Goal: Subscribe to service/newsletter

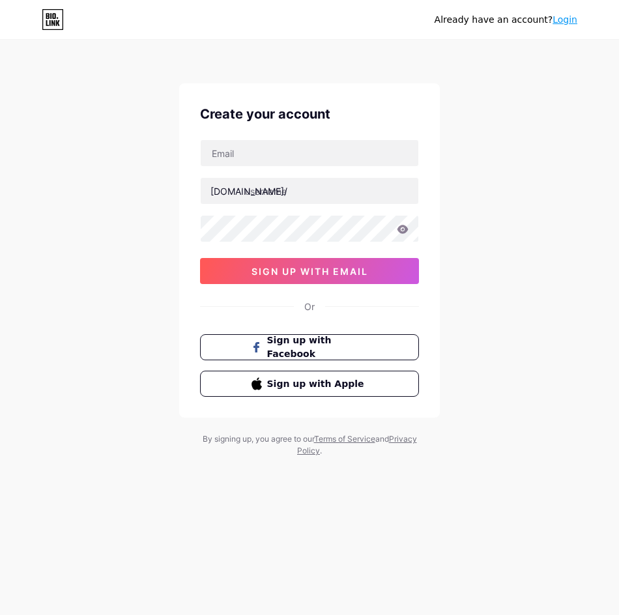
click at [314, 306] on div "Or" at bounding box center [309, 307] width 10 height 14
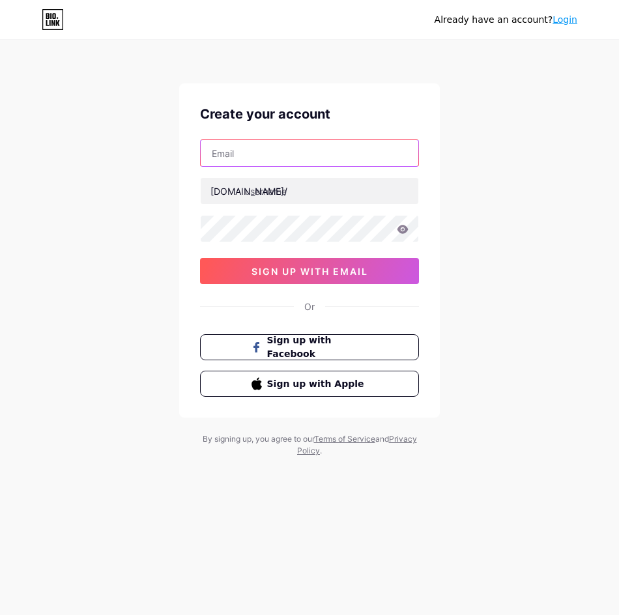
click at [272, 149] on input "text" at bounding box center [310, 153] width 218 height 26
type input "[PERSON_NAME][EMAIL_ADDRESS][DOMAIN_NAME]"
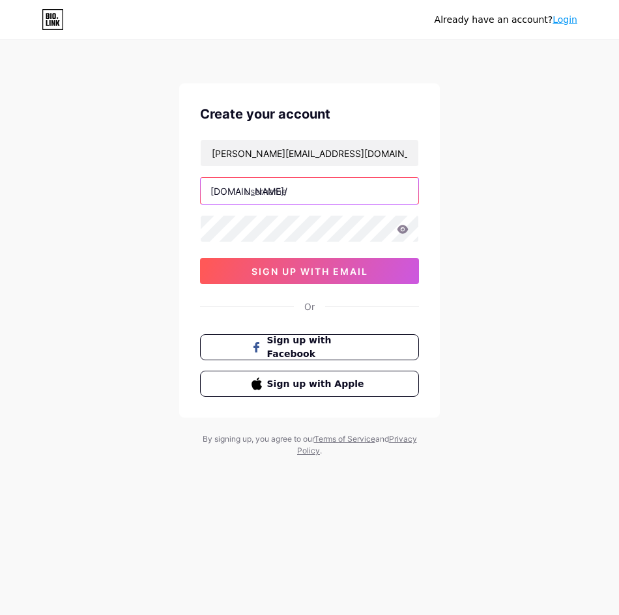
click at [284, 192] on input "text" at bounding box center [310, 191] width 218 height 26
type input "sudirman168"
click at [400, 229] on icon at bounding box center [403, 229] width 11 height 8
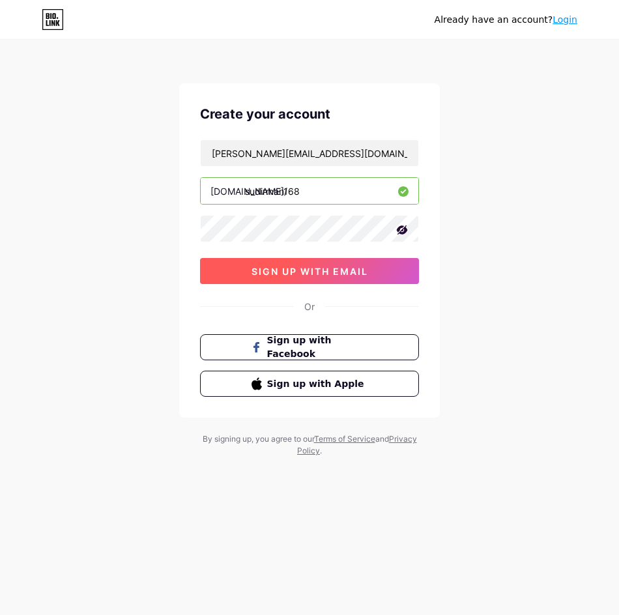
click at [368, 261] on button "sign up with email" at bounding box center [309, 271] width 219 height 26
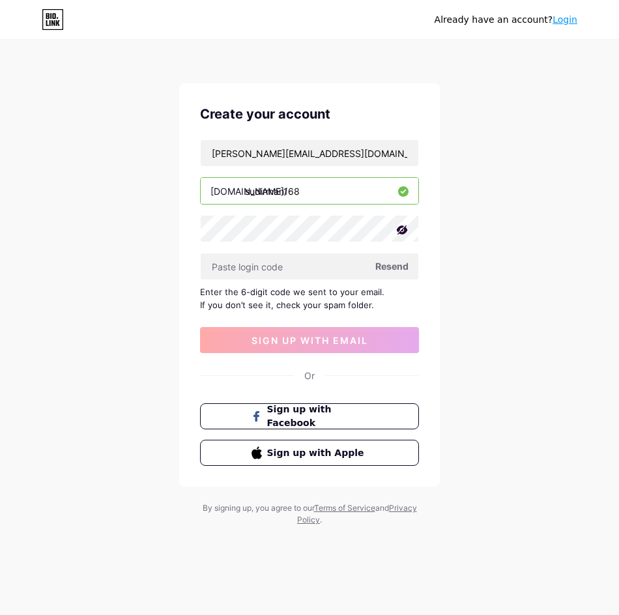
click at [395, 267] on span "Resend" at bounding box center [391, 266] width 33 height 14
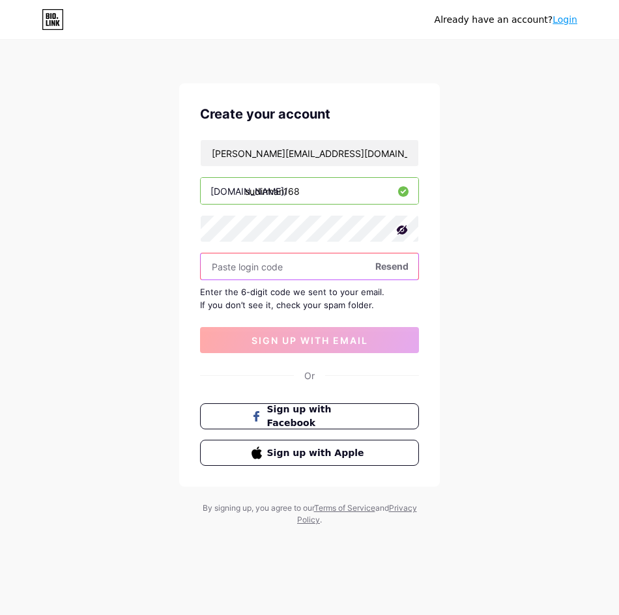
paste input "745004"
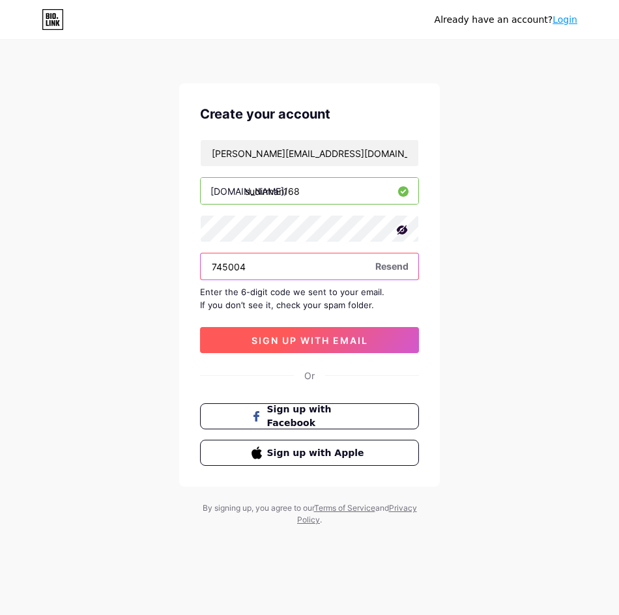
type input "745004"
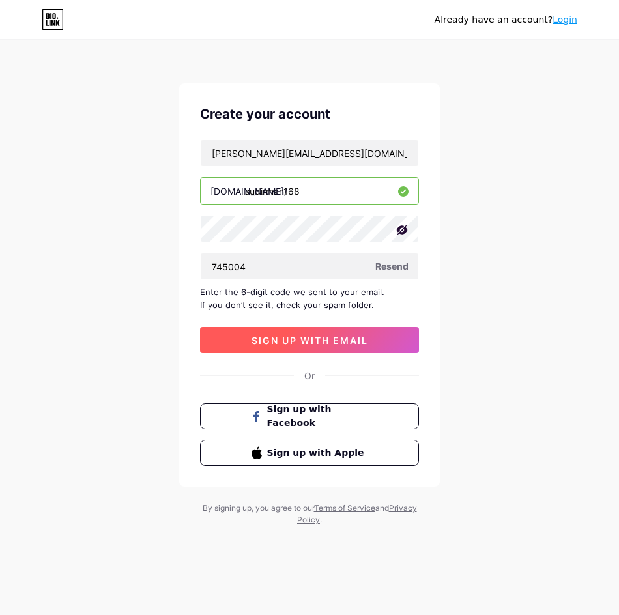
click at [284, 350] on button "sign up with email" at bounding box center [309, 340] width 219 height 26
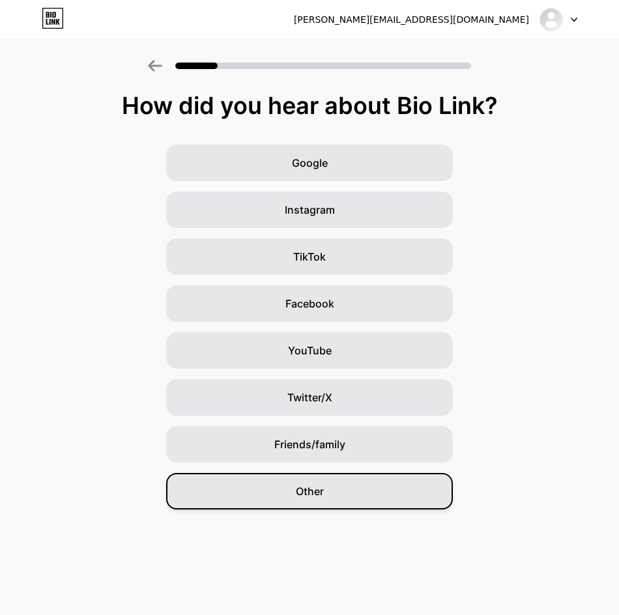
click at [344, 499] on div "Other" at bounding box center [309, 491] width 287 height 37
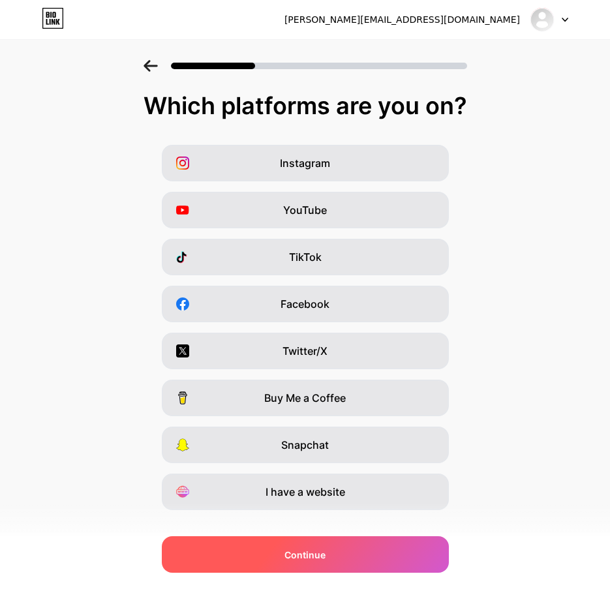
click at [295, 543] on div "Continue" at bounding box center [305, 554] width 287 height 37
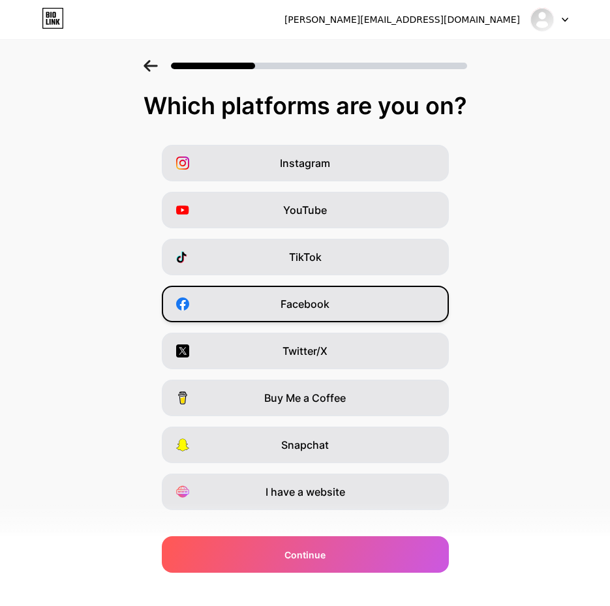
click at [295, 302] on span "Facebook" at bounding box center [304, 304] width 49 height 16
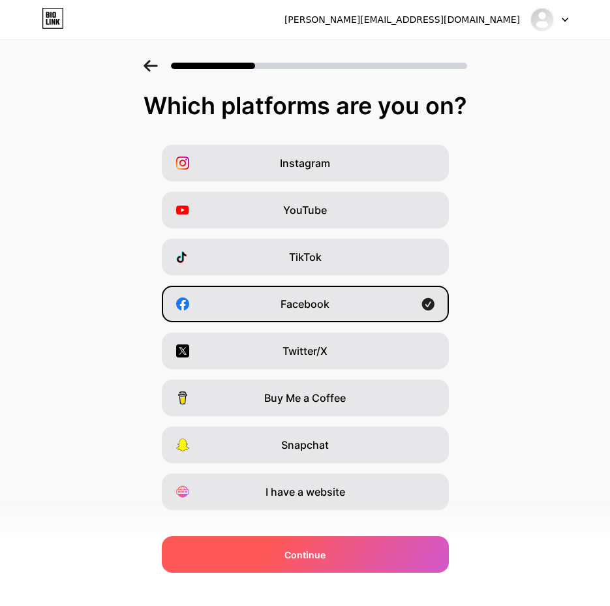
click at [325, 548] on span "Continue" at bounding box center [304, 555] width 41 height 14
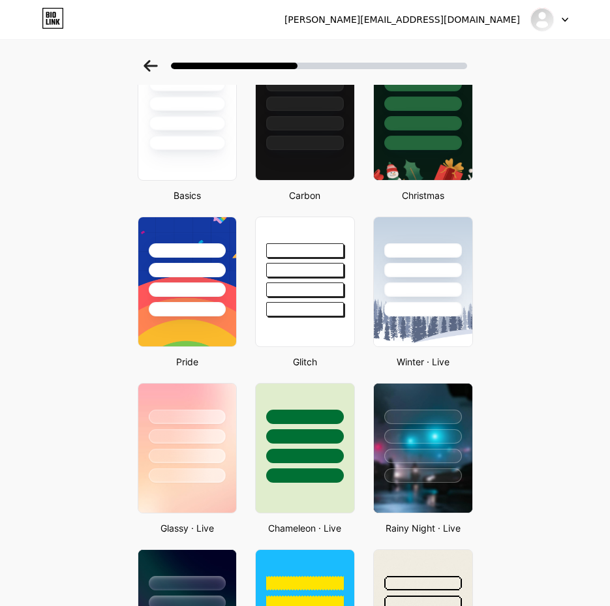
scroll to position [196, 0]
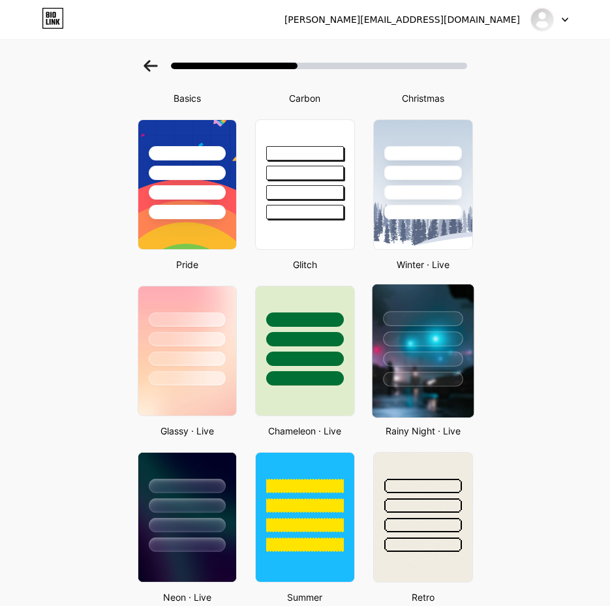
click at [454, 331] on div at bounding box center [422, 335] width 101 height 102
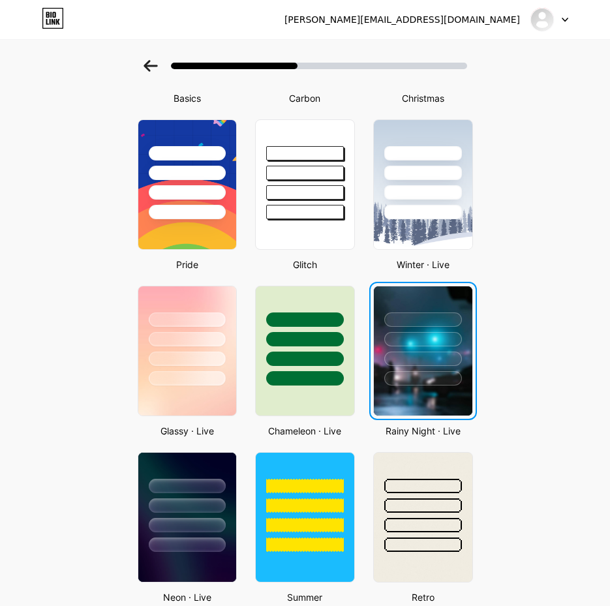
scroll to position [0, 0]
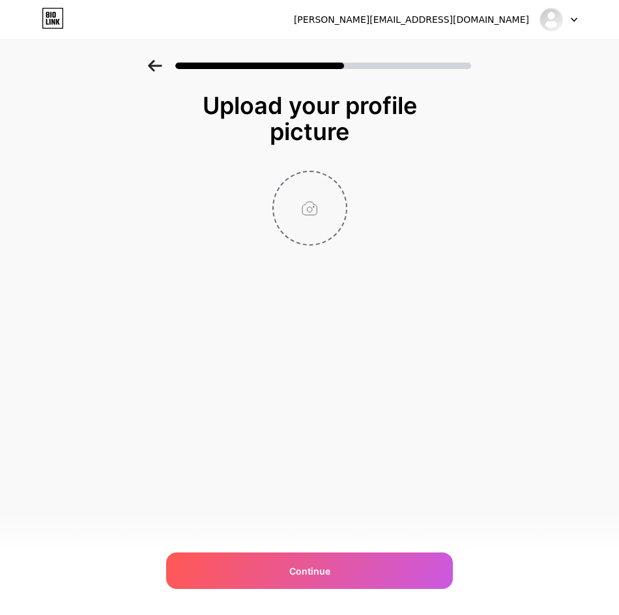
click at [330, 213] on input "file" at bounding box center [310, 208] width 72 height 72
type input "C:\fakepath\7e6259ea-f5d8-4f90-86ed-d19f41a09295.png"
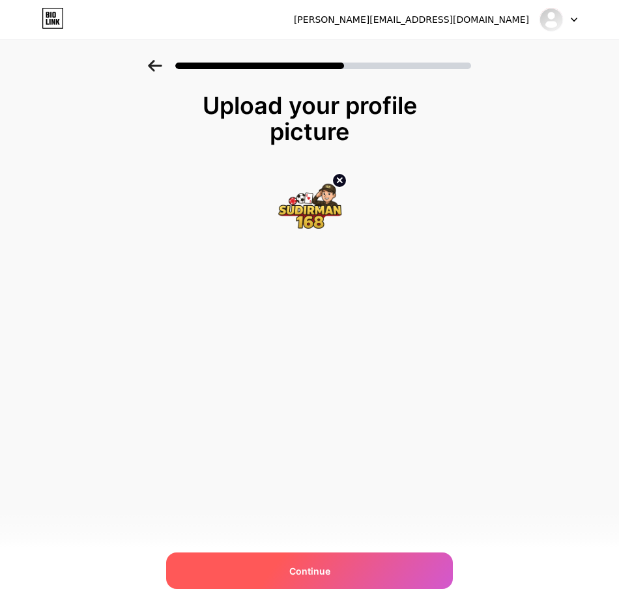
click at [308, 566] on span "Continue" at bounding box center [309, 572] width 41 height 14
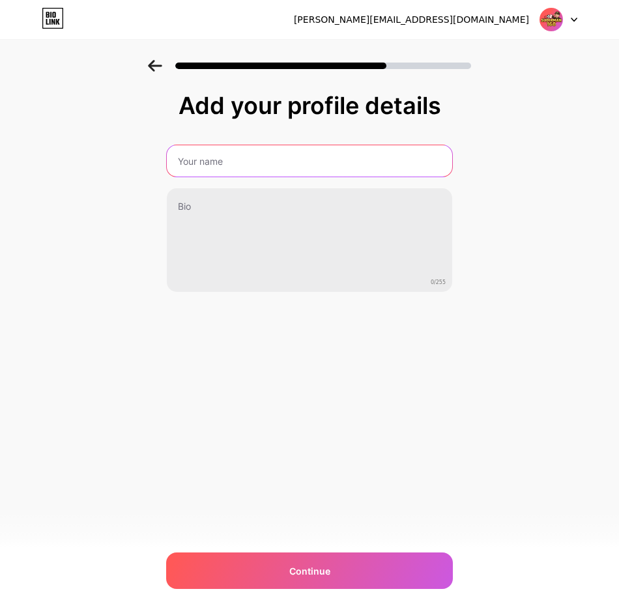
click at [224, 171] on input "text" at bounding box center [310, 160] width 286 height 31
type input "sudirman168"
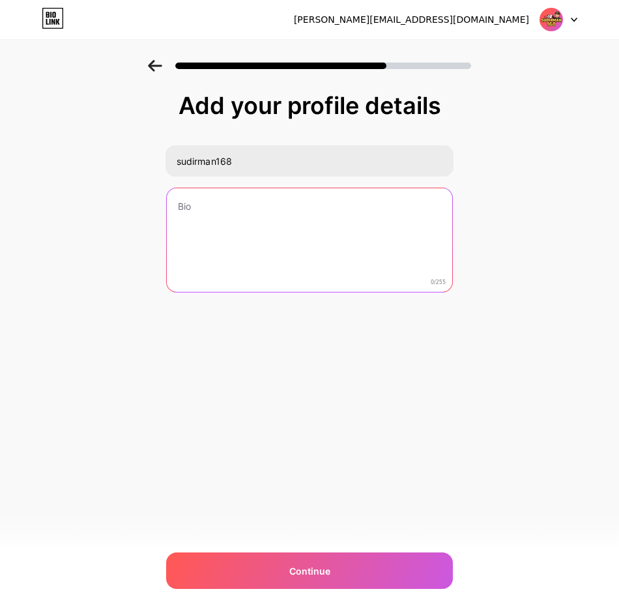
click at [213, 248] on textarea at bounding box center [310, 240] width 286 height 105
click at [269, 229] on textarea at bounding box center [310, 241] width 288 height 106
paste textarea "SITUS SLOT [PERSON_NAME] SPORT PALING GACOR [PERSON_NAME] TERPERCAYA SE-INDONES…"
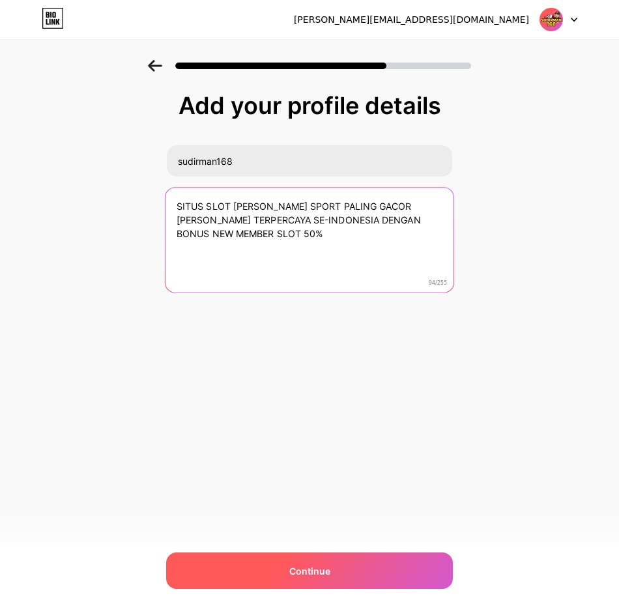
type textarea "SITUS SLOT [PERSON_NAME] SPORT PALING GACOR [PERSON_NAME] TERPERCAYA SE-INDONES…"
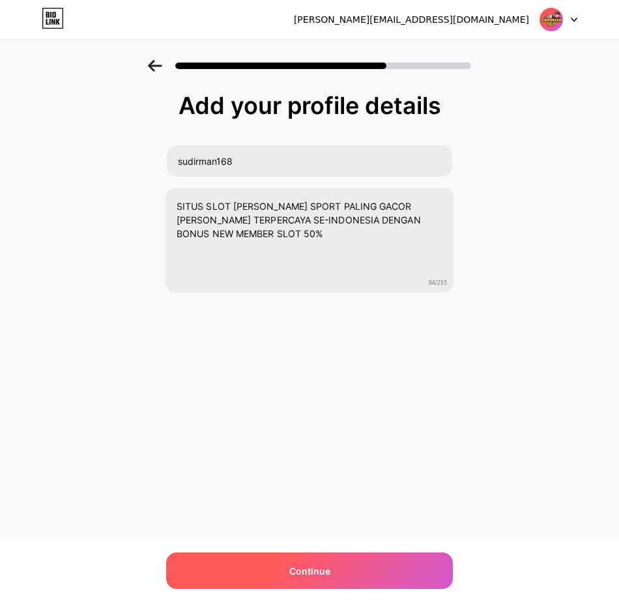
click at [327, 574] on span "Continue" at bounding box center [309, 572] width 41 height 14
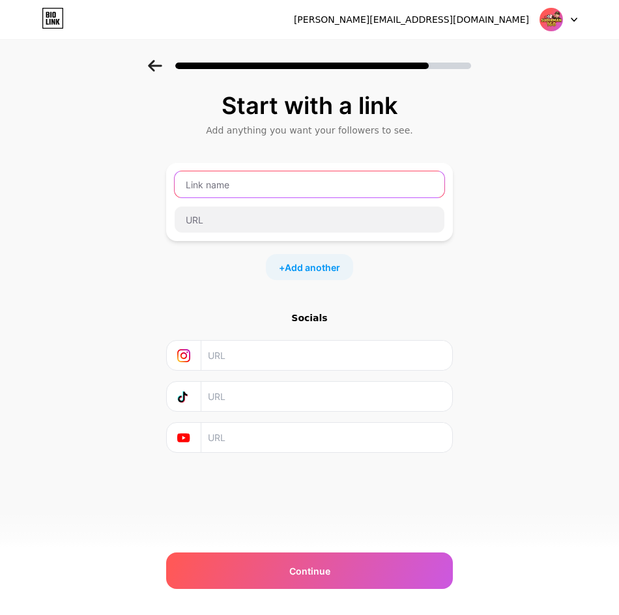
click at [213, 177] on input "text" at bounding box center [310, 184] width 270 height 26
type input "sudirman168"
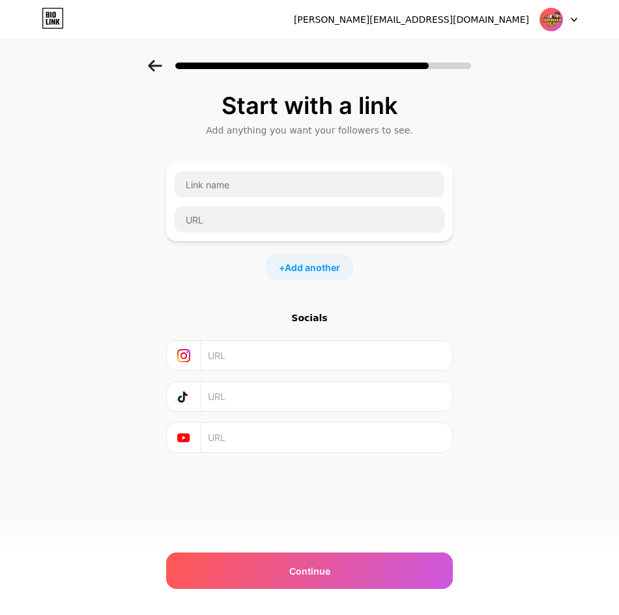
click at [399, 297] on div "Start with a link Add anything you want your followers to see. + Add another So…" at bounding box center [309, 273] width 287 height 360
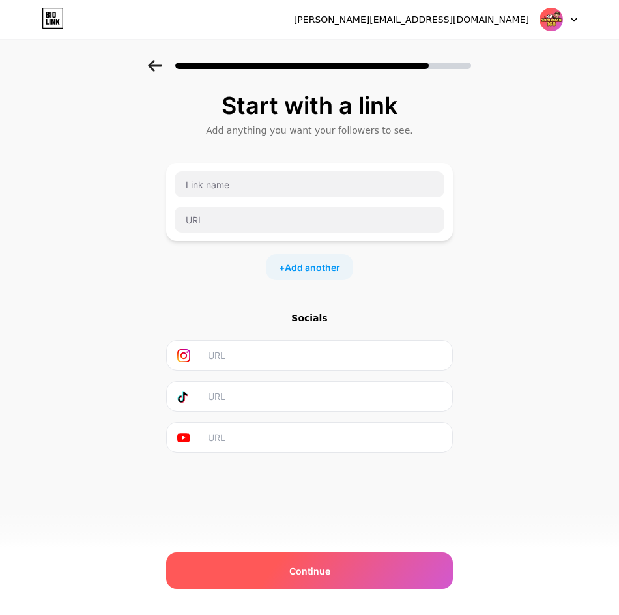
click at [327, 553] on div "Continue" at bounding box center [309, 571] width 287 height 37
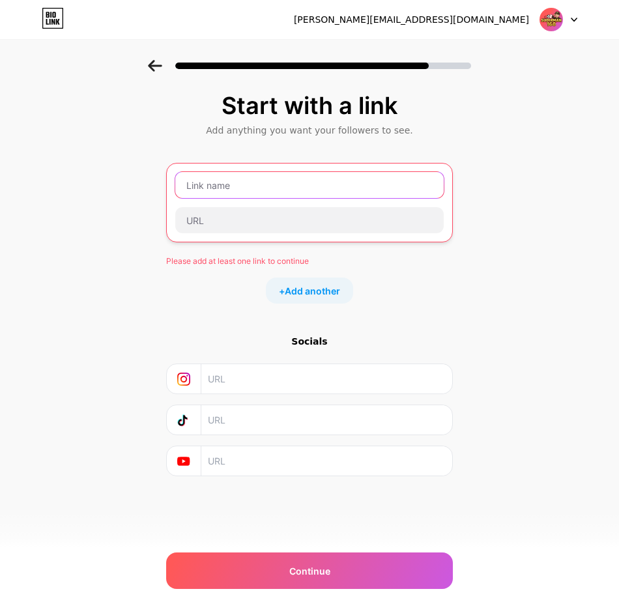
click at [270, 187] on input "text" at bounding box center [309, 185] width 269 height 26
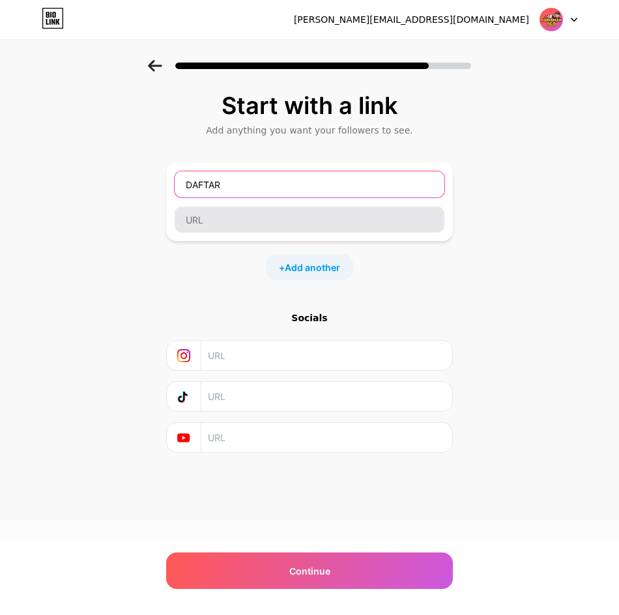
type input "DAFTAR"
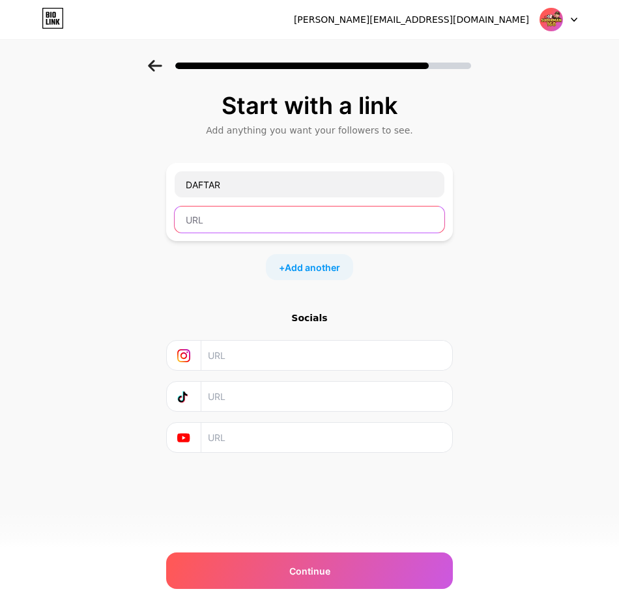
click at [270, 224] on input "text" at bounding box center [310, 220] width 270 height 26
paste input "[URL][DOMAIN_NAME]"
type input "[URL][DOMAIN_NAME]"
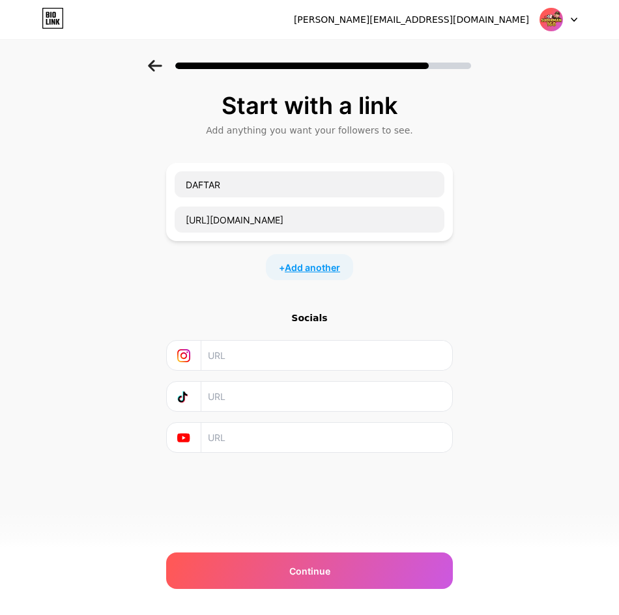
click at [314, 272] on span "Add another" at bounding box center [312, 268] width 55 height 14
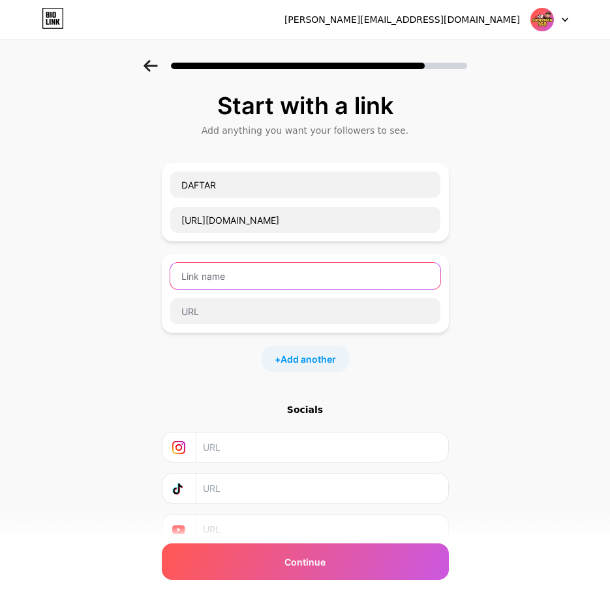
click at [307, 280] on input "text" at bounding box center [305, 276] width 270 height 26
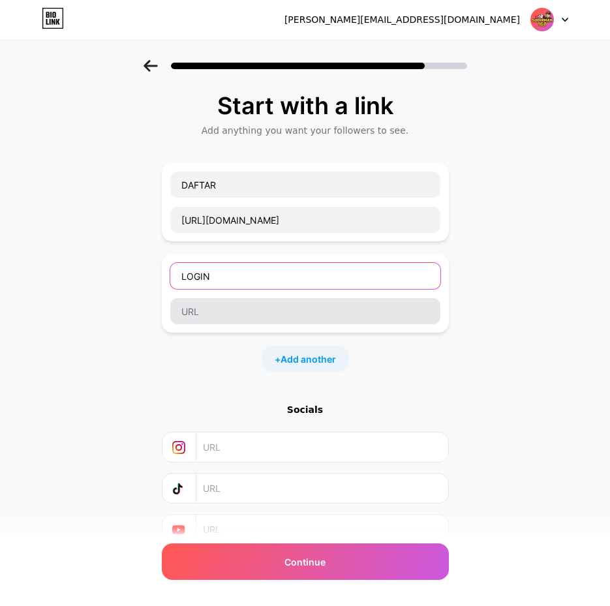
type input "LOGIN"
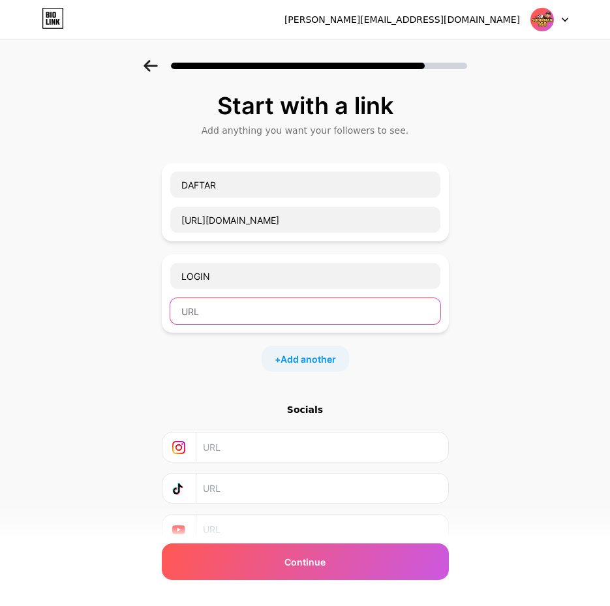
click at [303, 310] on input "text" at bounding box center [305, 311] width 270 height 26
paste input "[URL][DOMAIN_NAME]"
type input "[URL][DOMAIN_NAME]"
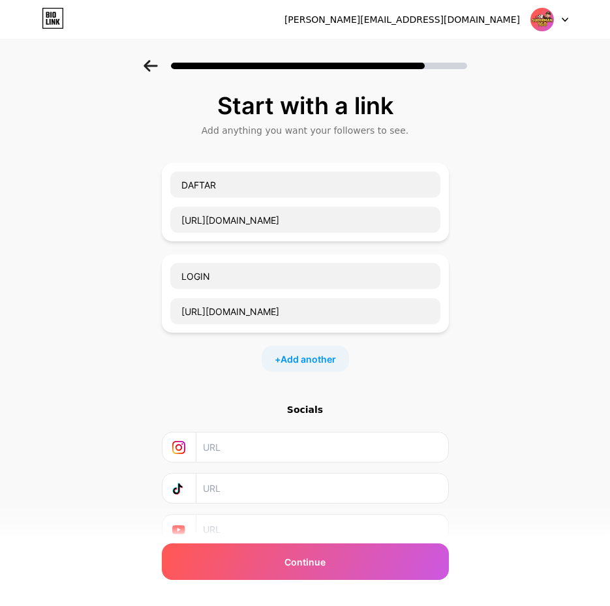
click at [299, 368] on div "+ Add another" at bounding box center [304, 359] width 87 height 26
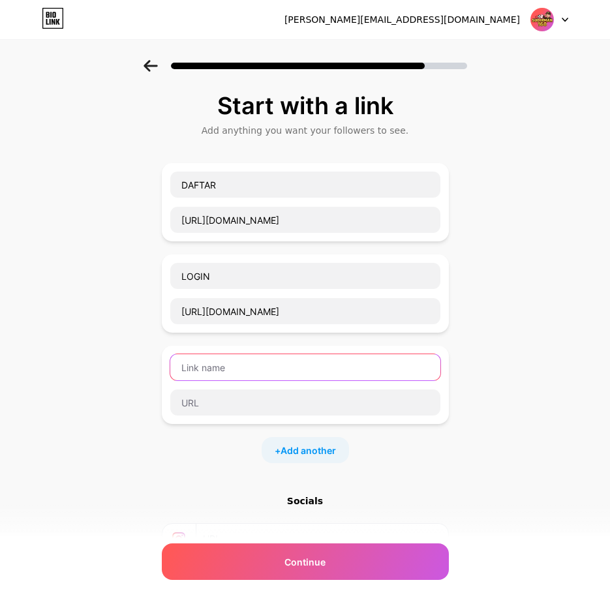
click at [299, 368] on input "text" at bounding box center [305, 367] width 270 height 26
type input "LINK ALTERNATIF"
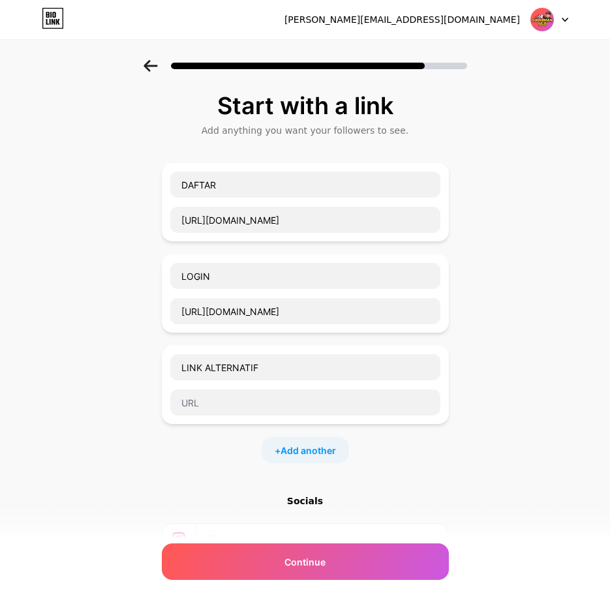
click at [271, 415] on div at bounding box center [304, 402] width 271 height 27
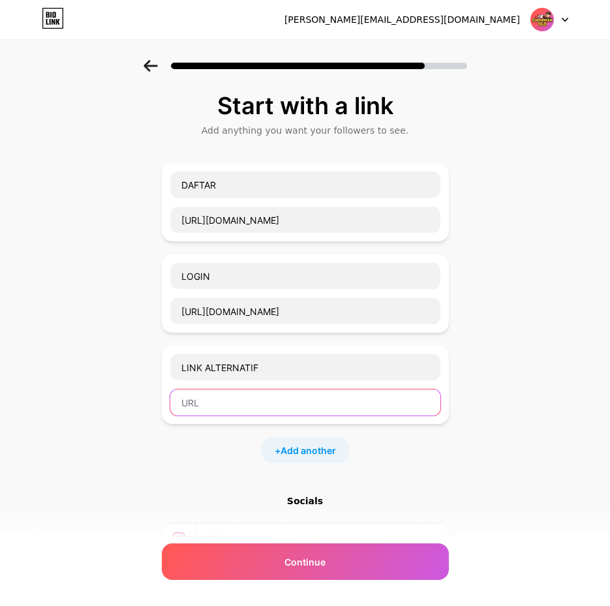
click at [276, 402] on input "text" at bounding box center [305, 402] width 270 height 26
paste input "[URL][DOMAIN_NAME]"
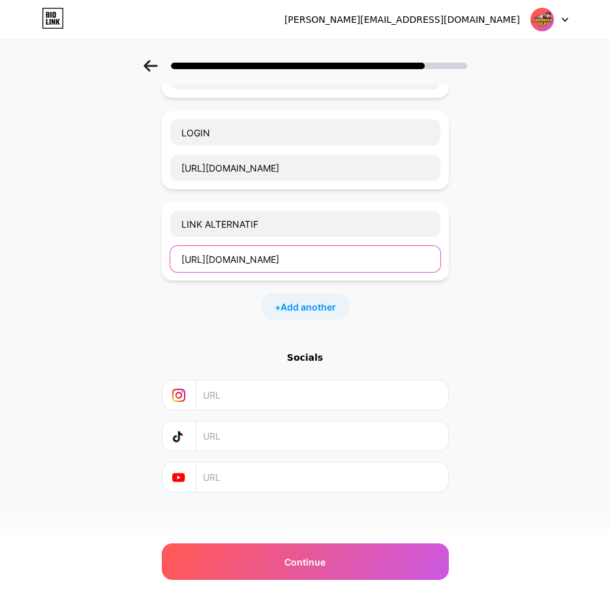
scroll to position [147, 0]
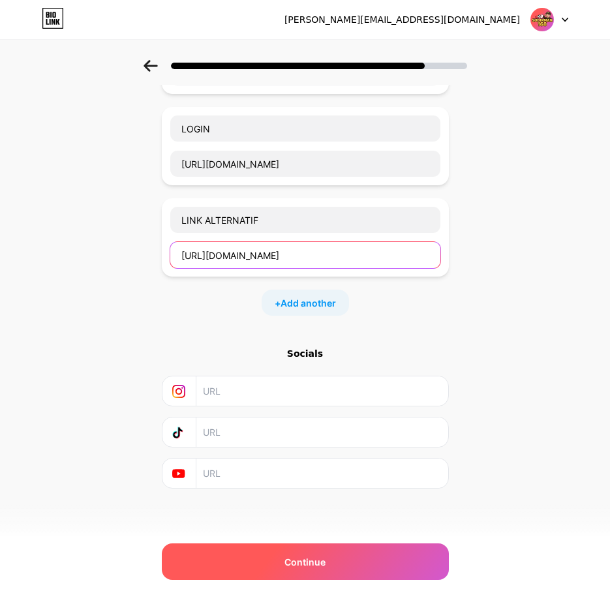
type input "[URL][DOMAIN_NAME]"
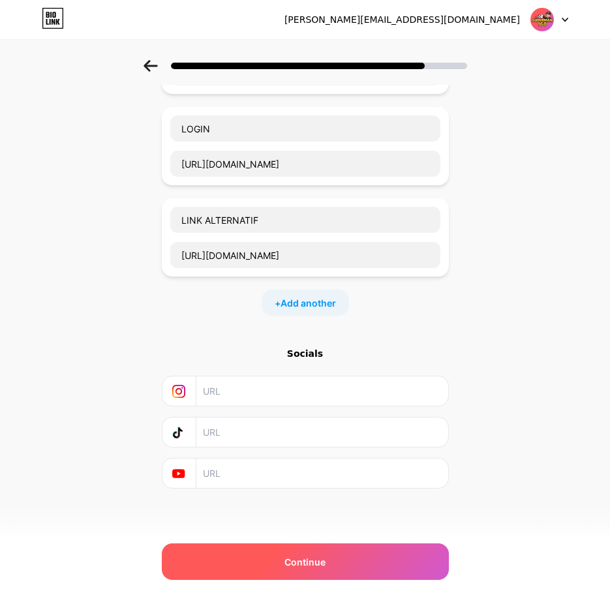
click at [294, 558] on span "Continue" at bounding box center [304, 562] width 41 height 14
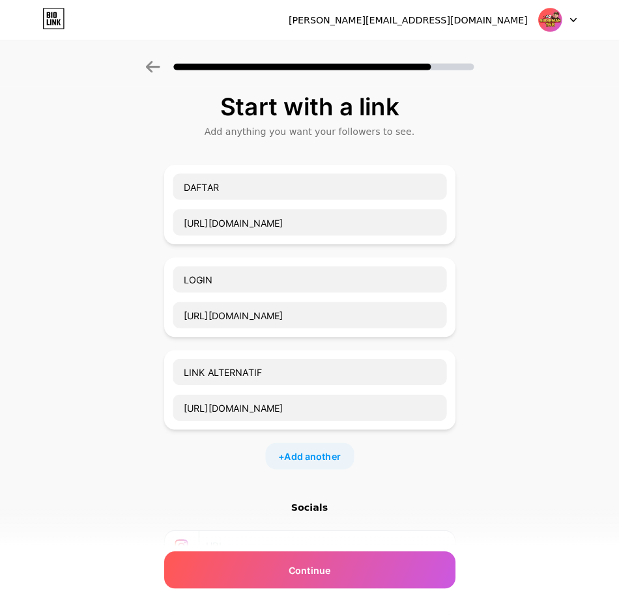
scroll to position [0, 0]
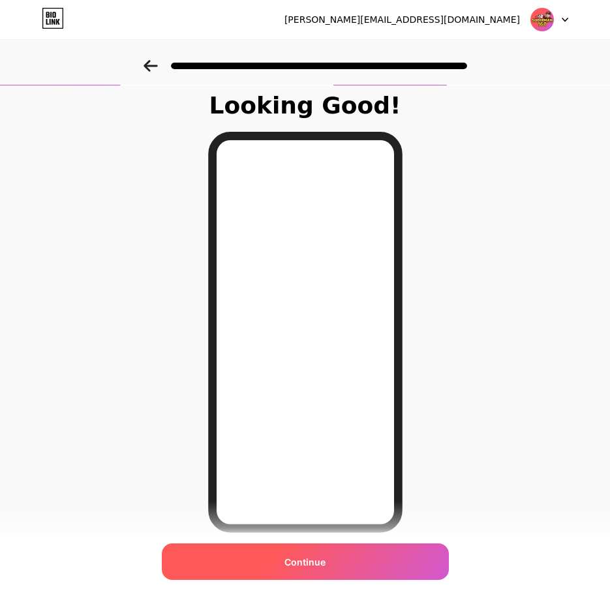
click at [280, 544] on div "Continue" at bounding box center [305, 561] width 287 height 37
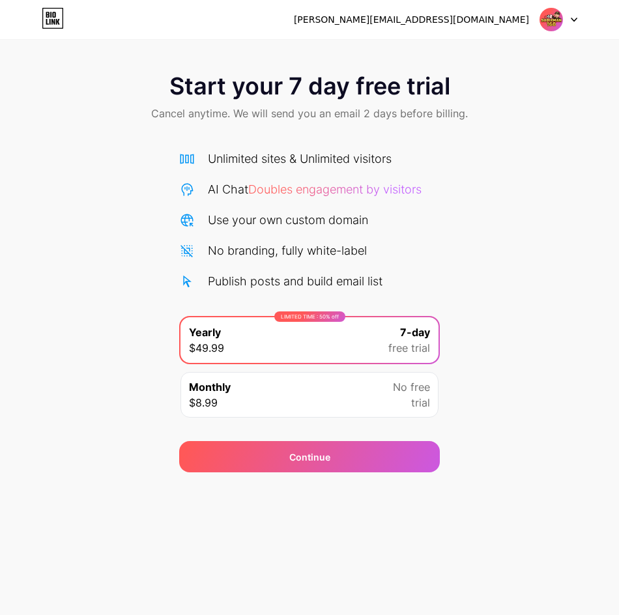
click at [301, 394] on div "Monthly $8.99 No free trial" at bounding box center [310, 395] width 258 height 46
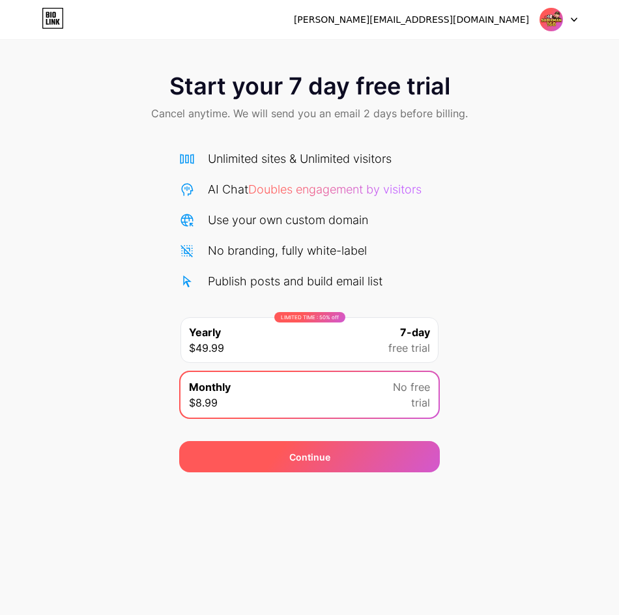
click at [345, 450] on div "Continue" at bounding box center [309, 456] width 261 height 31
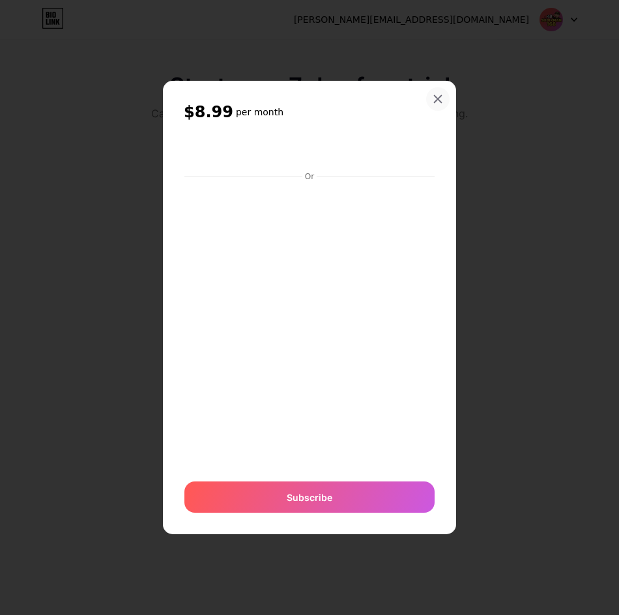
click at [432, 93] on div at bounding box center [437, 98] width 23 height 23
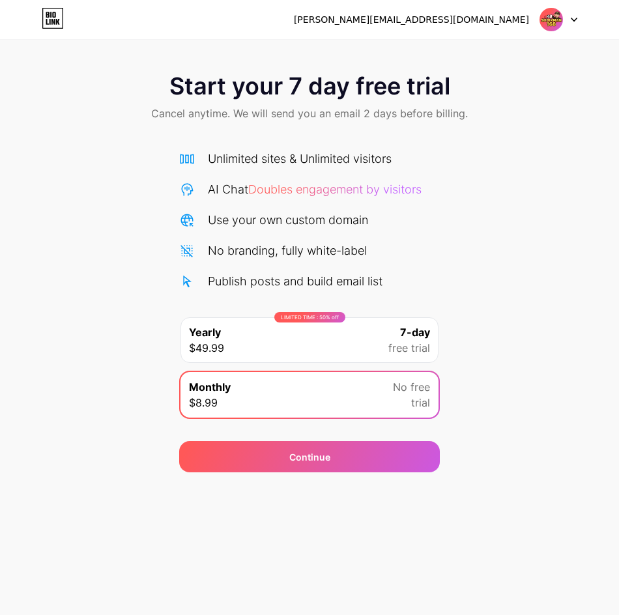
click at [392, 341] on span "free trial" at bounding box center [410, 348] width 42 height 16
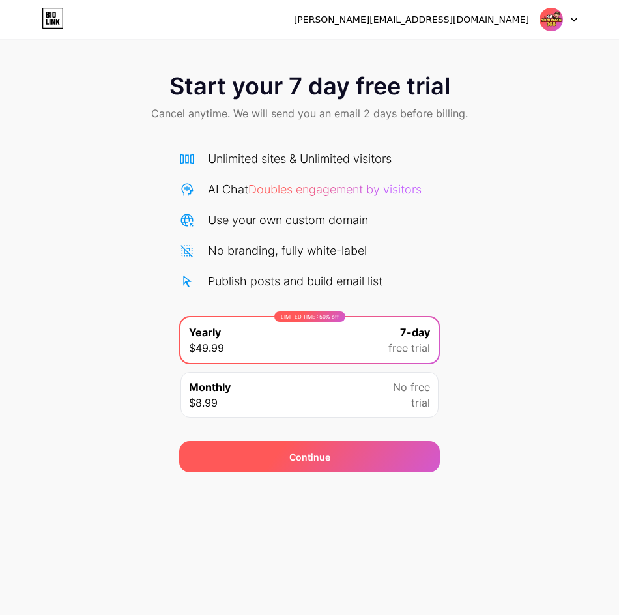
click at [390, 450] on div "Continue" at bounding box center [309, 456] width 261 height 31
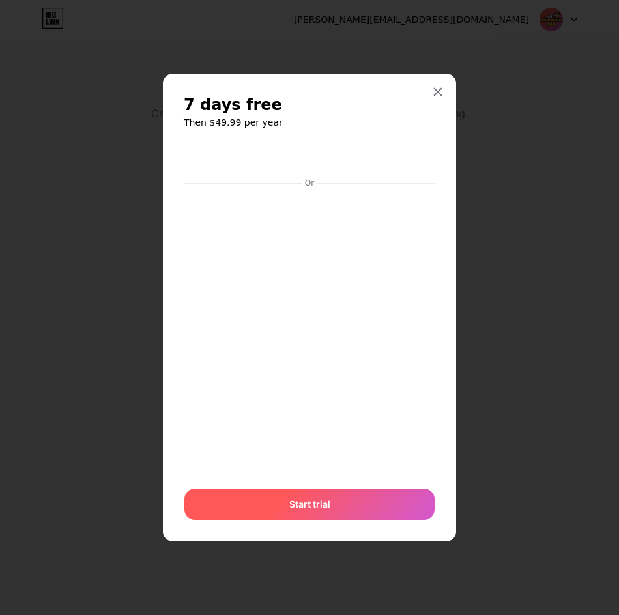
click at [376, 493] on div "Start trial" at bounding box center [309, 504] width 250 height 31
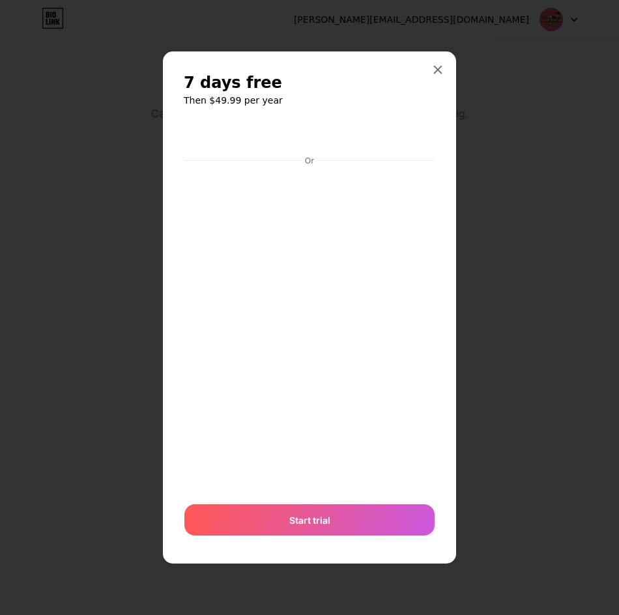
click at [439, 312] on div "7 days free Then $49.99 per year Or Start trial" at bounding box center [309, 307] width 293 height 513
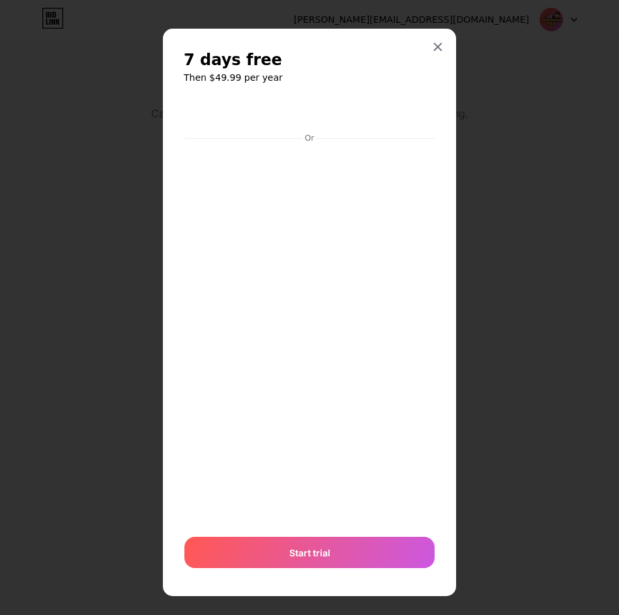
scroll to position [10, 0]
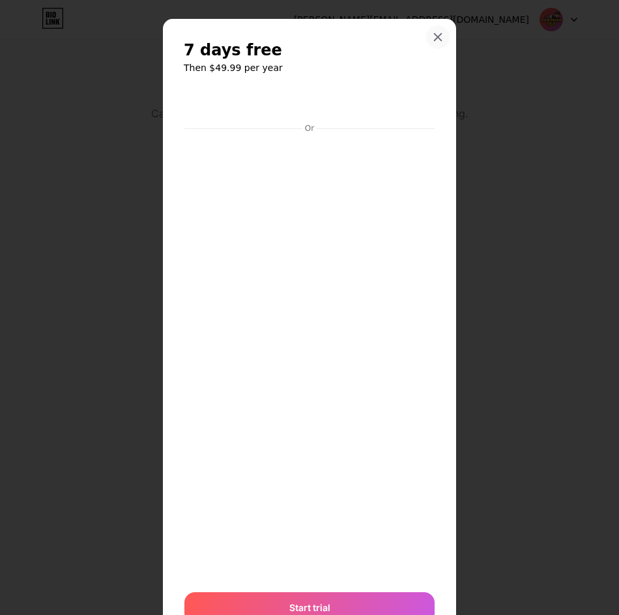
click at [433, 38] on icon at bounding box center [438, 37] width 10 height 10
